Goal: Information Seeking & Learning: Learn about a topic

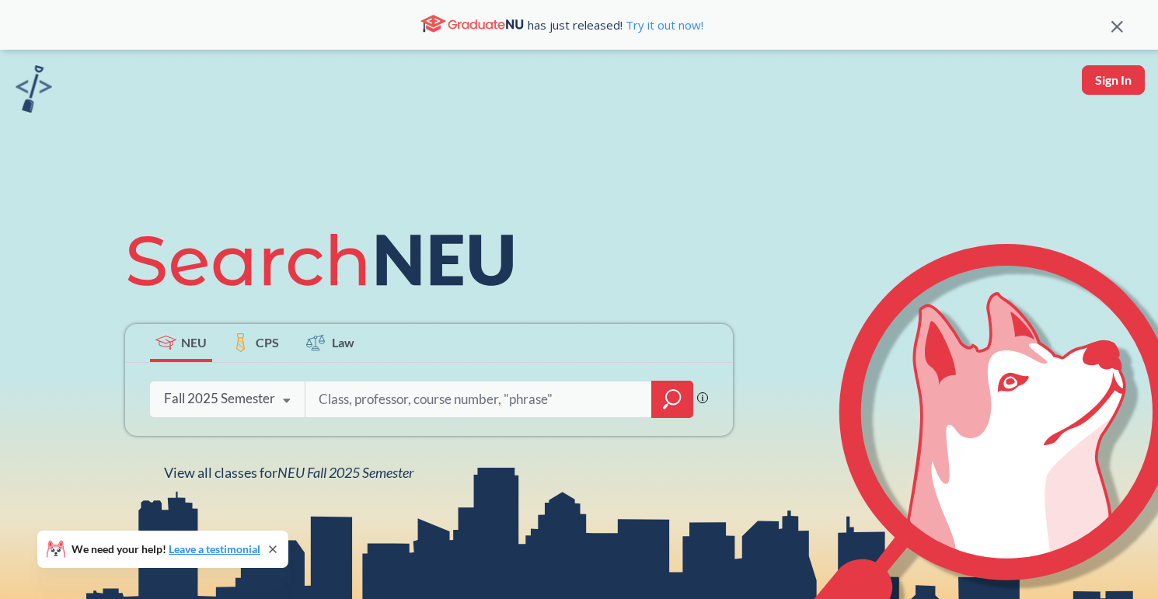
type input "o"
type input "photography"
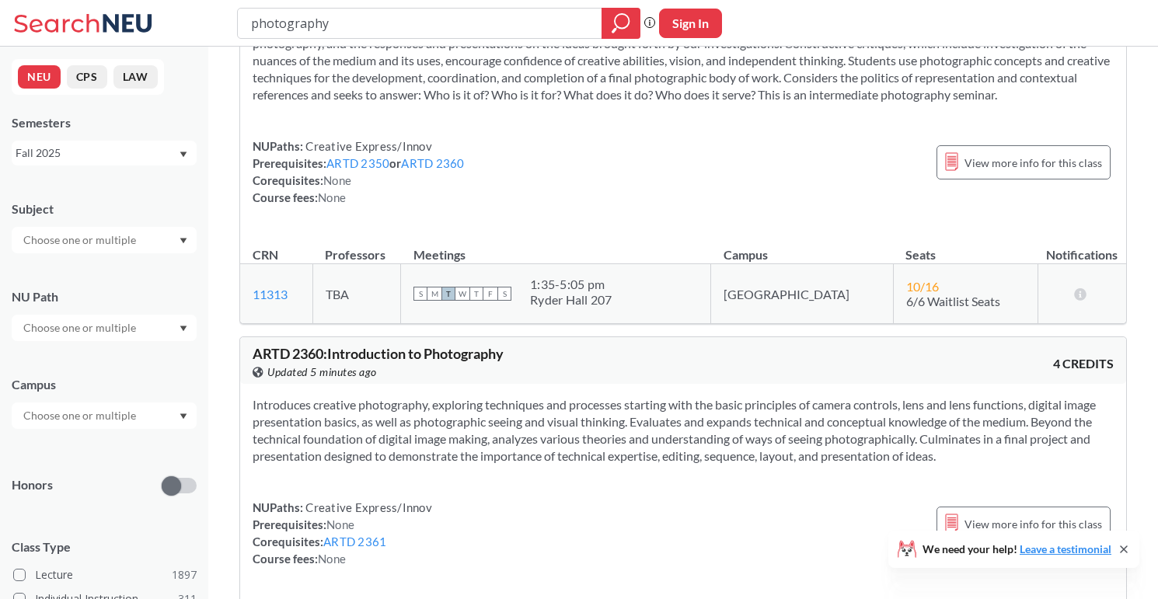
scroll to position [389, 0]
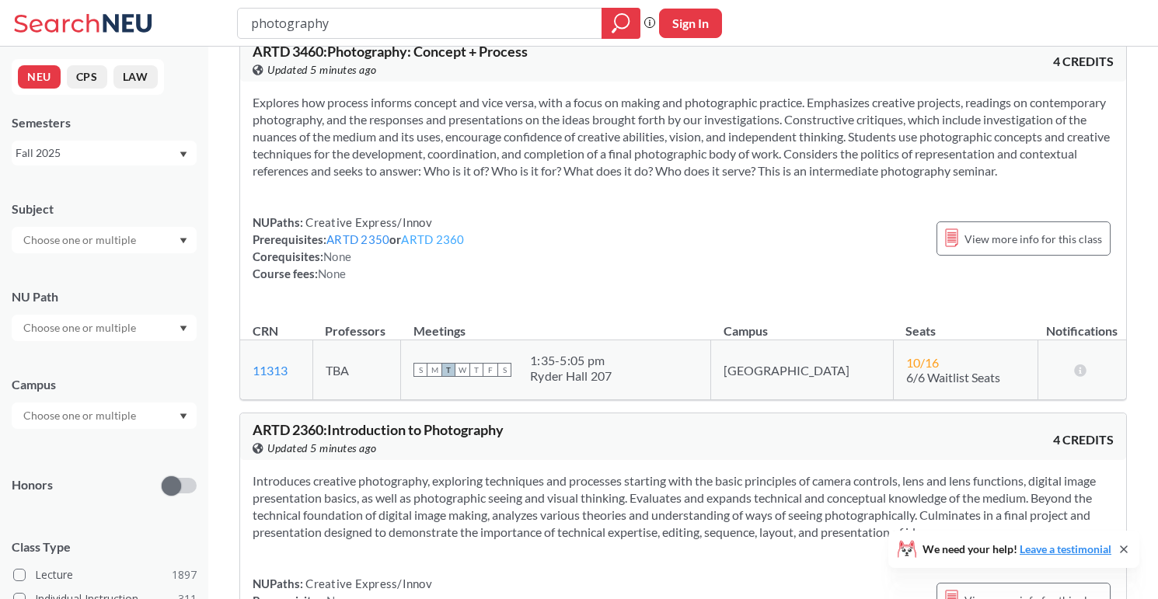
click at [453, 246] on link "ARTD 2360" at bounding box center [432, 239] width 63 height 14
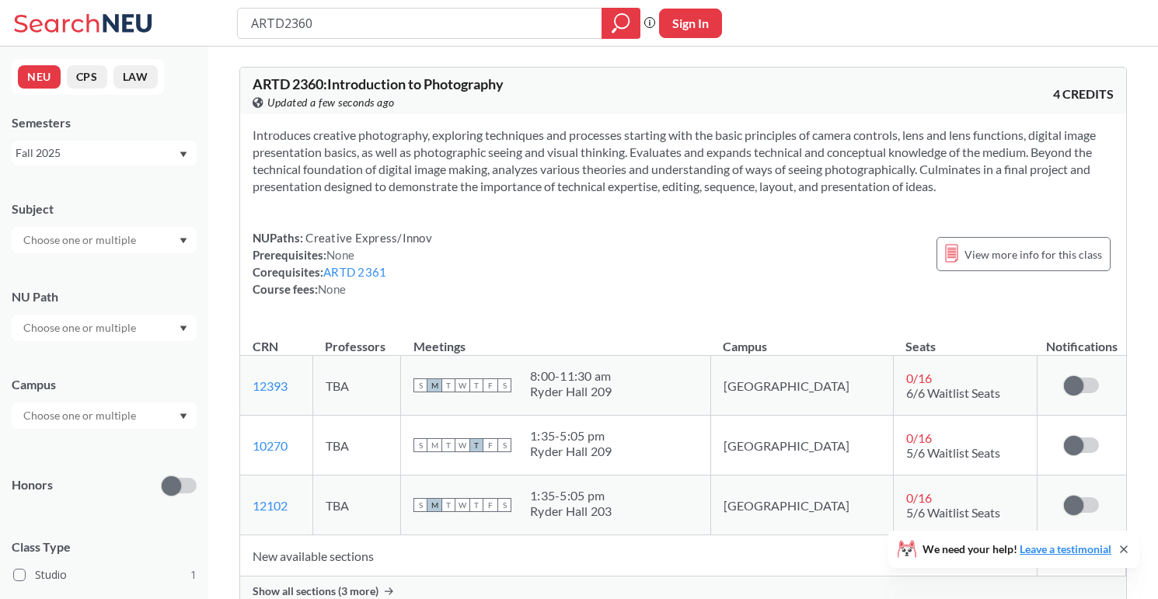
type input "photography"
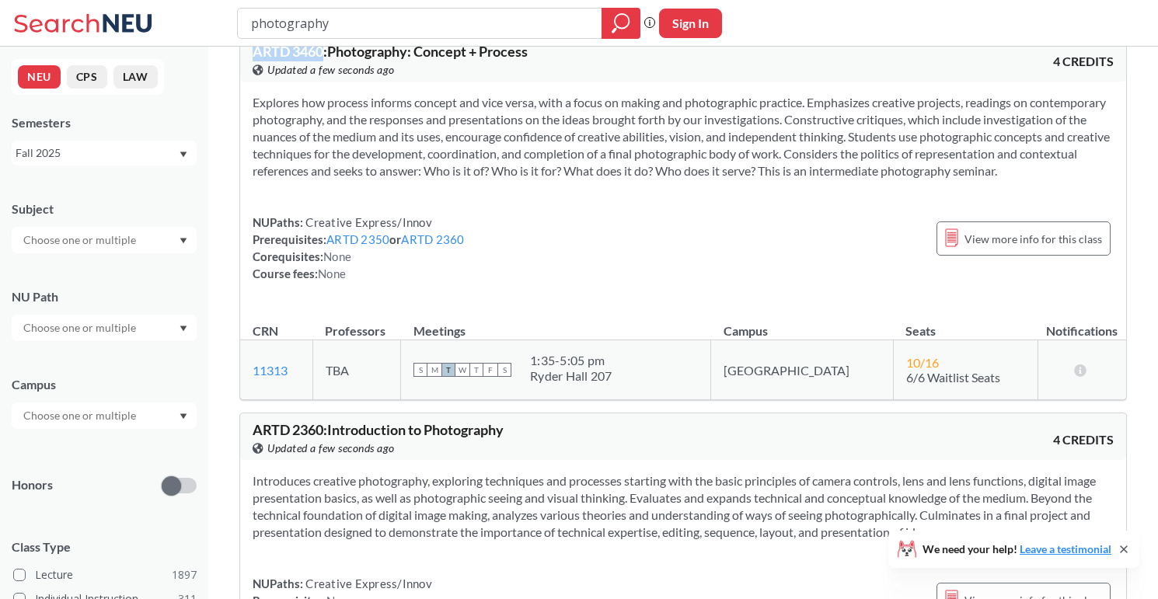
drag, startPoint x: 254, startPoint y: 51, endPoint x: 321, endPoint y: 52, distance: 66.9
click at [322, 52] on span "ARTD 3460 : Photography: Concept + Process" at bounding box center [390, 51] width 275 height 17
copy span "ARTD 3460"
click at [1003, 249] on span "View more info for this class" at bounding box center [1033, 238] width 138 height 19
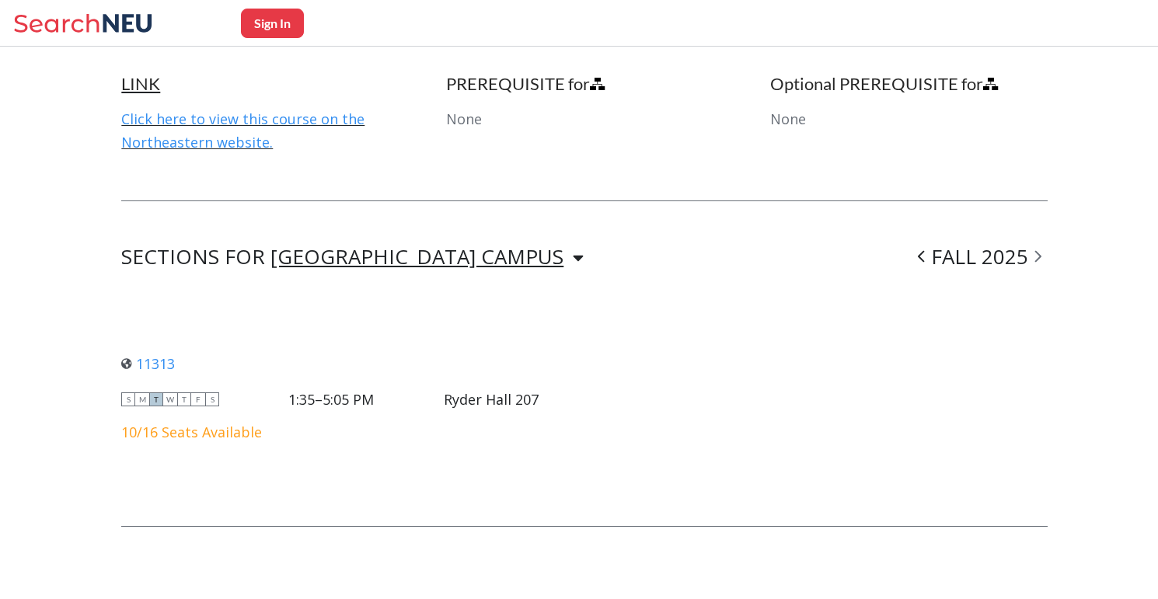
scroll to position [1012, 0]
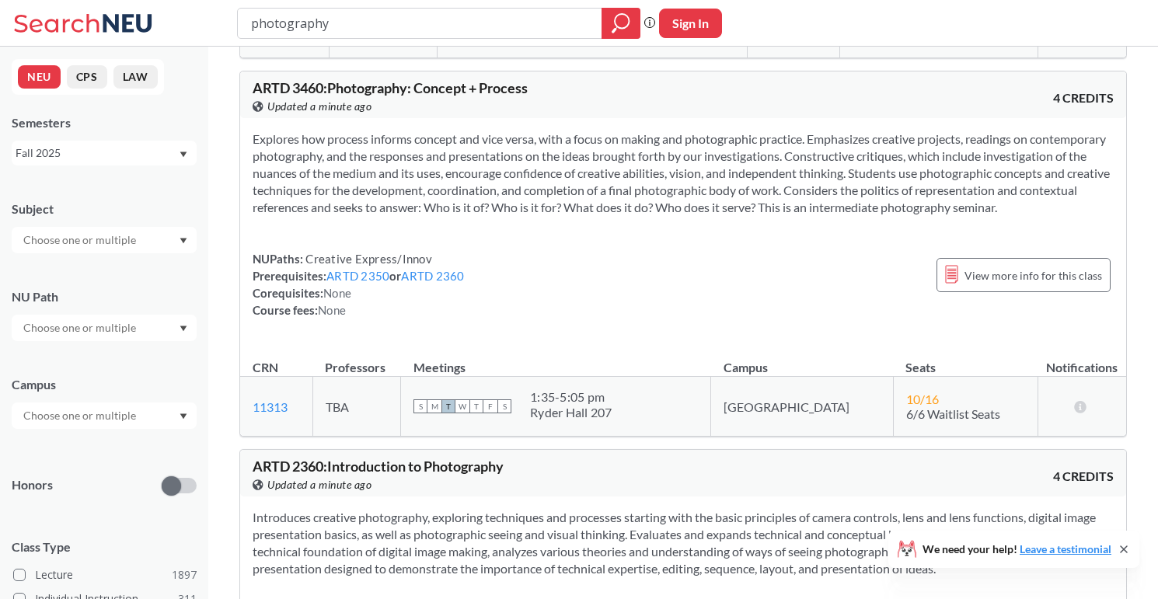
scroll to position [372, 0]
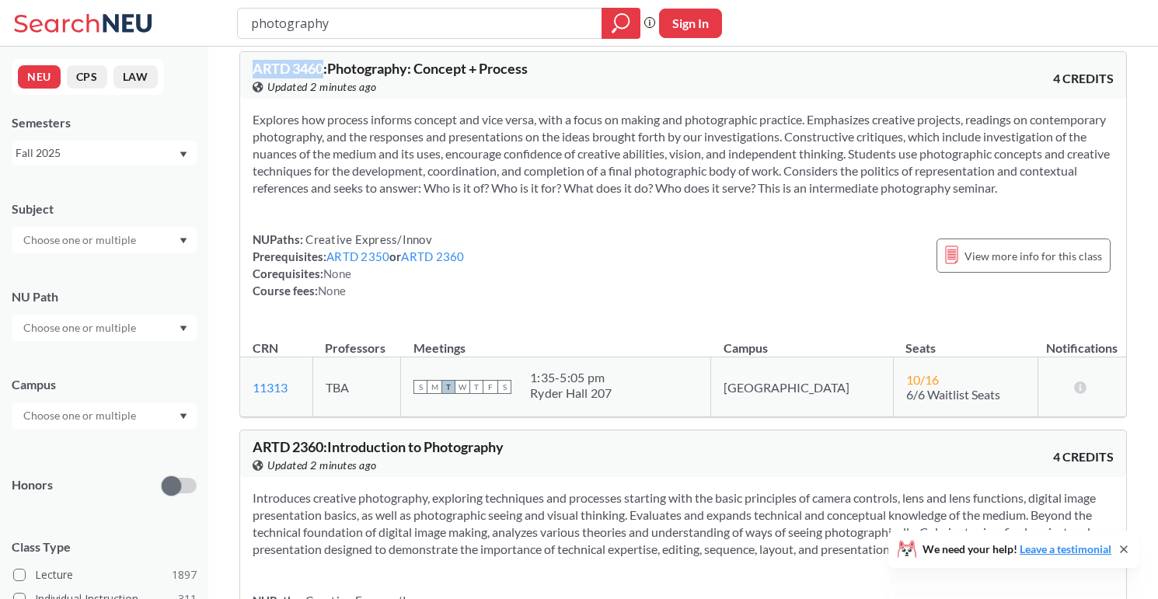
drag, startPoint x: 253, startPoint y: 69, endPoint x: 325, endPoint y: 67, distance: 72.3
click at [325, 67] on span "ARTD 3460 : Photography: Concept + Process" at bounding box center [390, 68] width 275 height 17
copy span "ARTD 3460"
drag, startPoint x: 308, startPoint y: 400, endPoint x: 249, endPoint y: 403, distance: 58.4
click at [249, 403] on td "11313 View this section on Banner." at bounding box center [276, 387] width 72 height 60
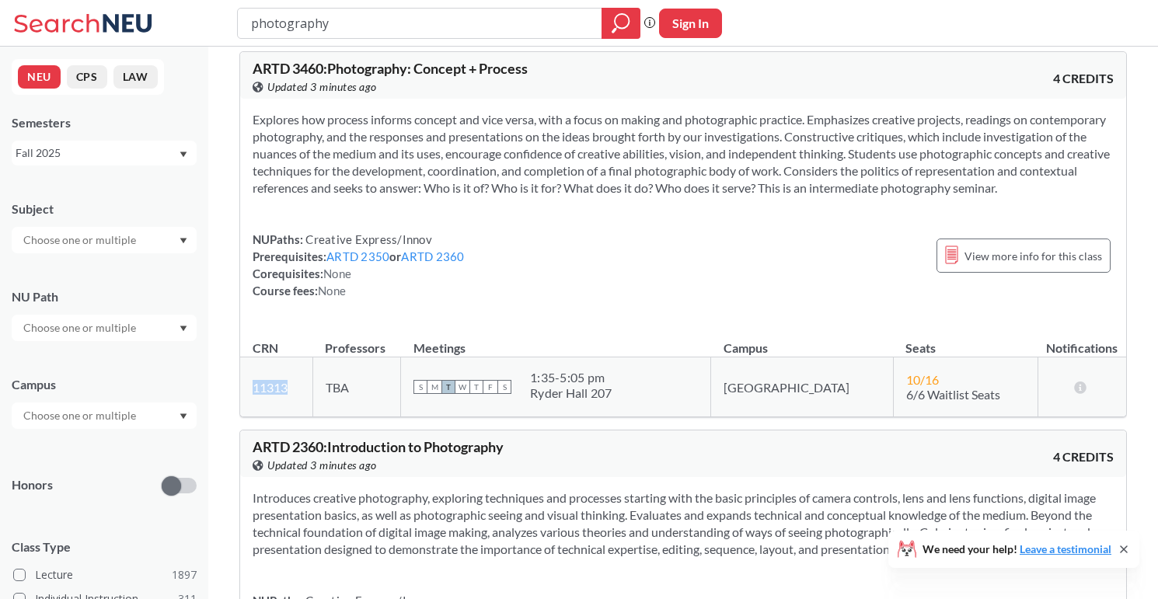
copy link "11313"
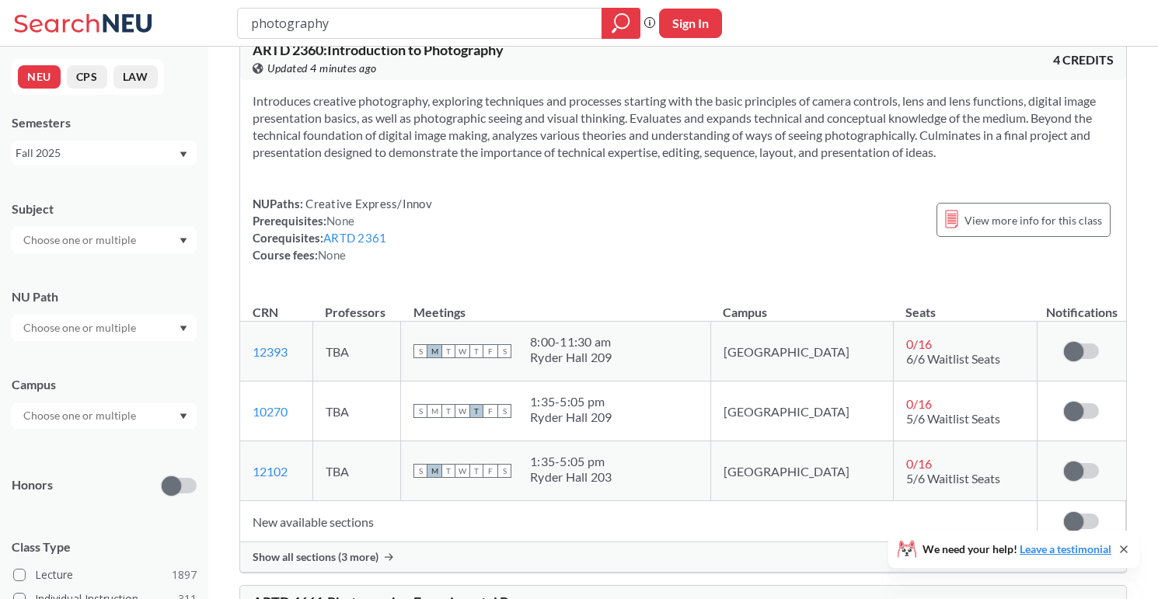
scroll to position [1021, 0]
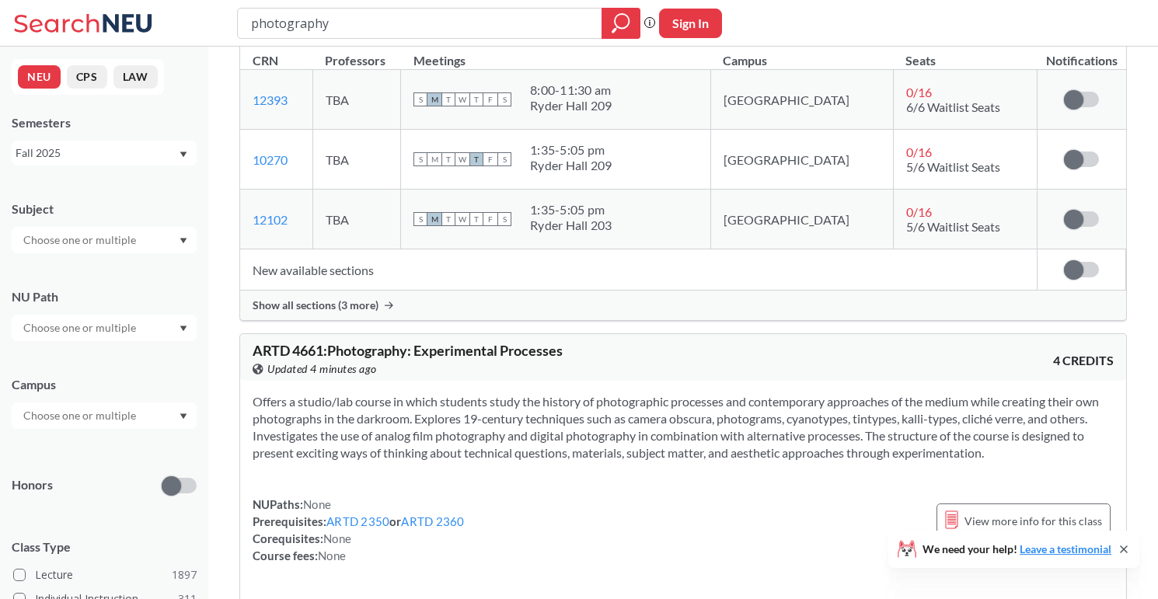
click at [361, 312] on span "Show all sections (3 more)" at bounding box center [316, 305] width 126 height 14
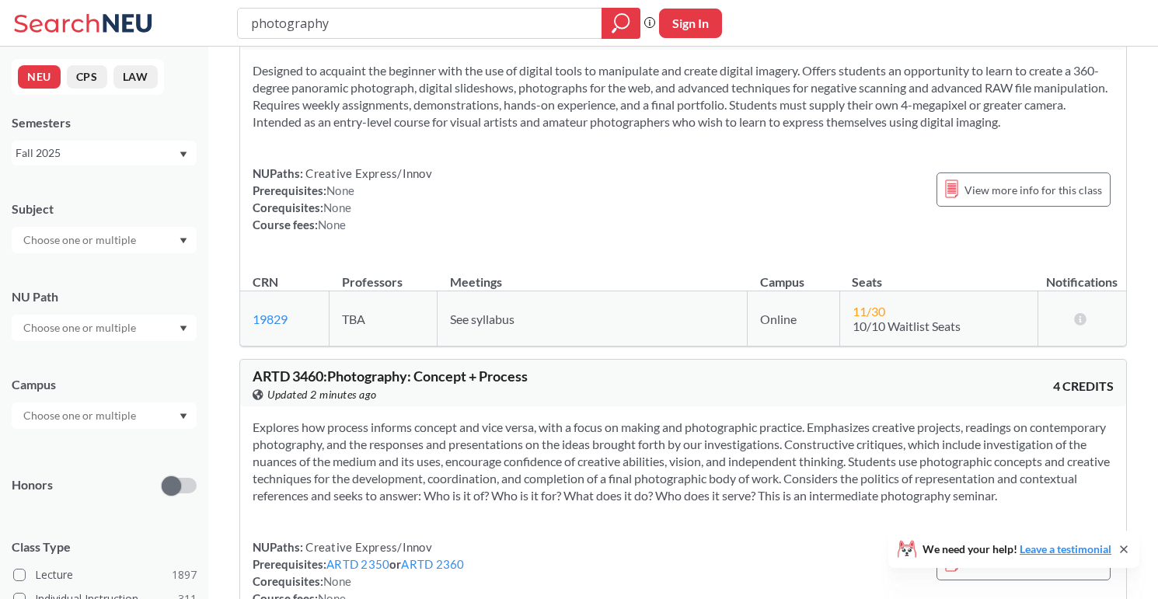
scroll to position [37, 0]
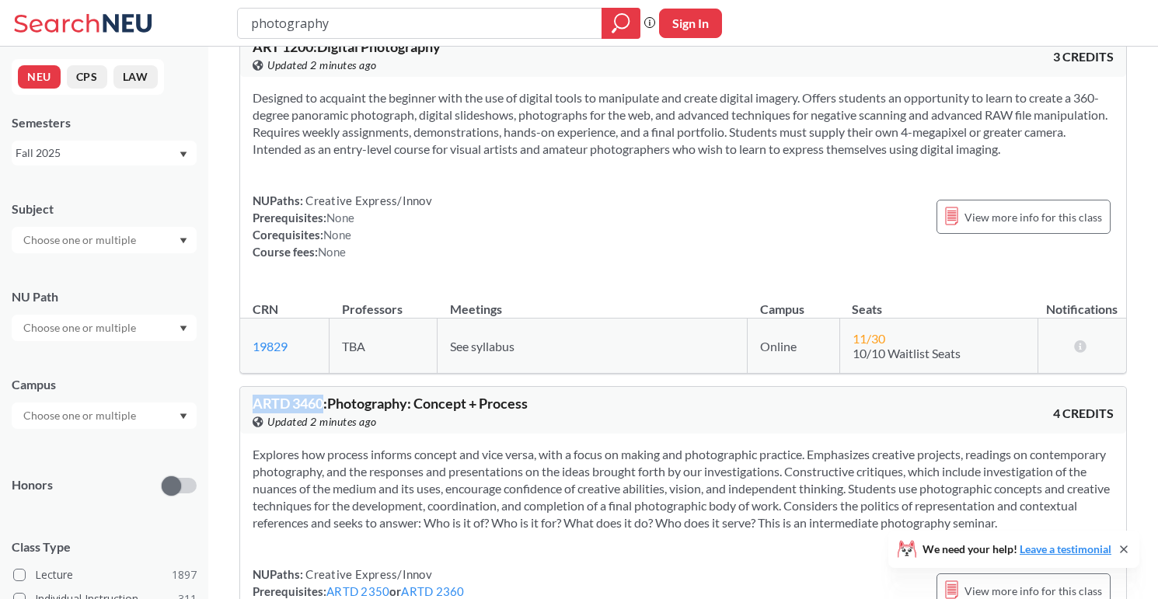
drag, startPoint x: 253, startPoint y: 406, endPoint x: 323, endPoint y: 406, distance: 69.2
click at [323, 406] on span "ARTD 3460 : Photography: Concept + Process" at bounding box center [390, 403] width 275 height 17
copy span "ARTD 3460"
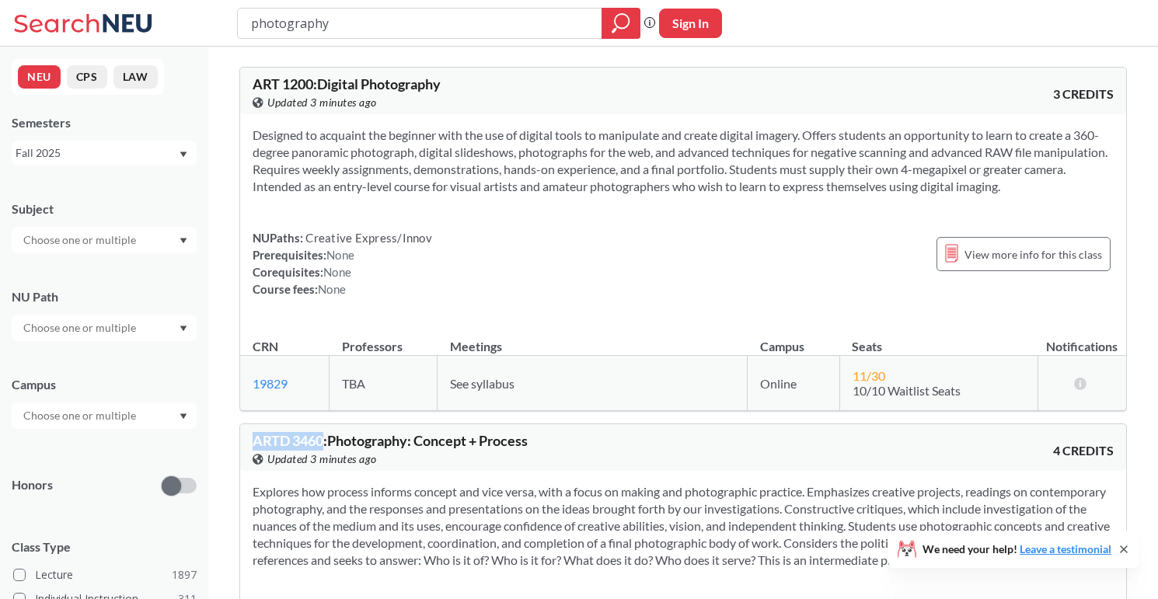
scroll to position [202, 0]
